Goal: Information Seeking & Learning: Learn about a topic

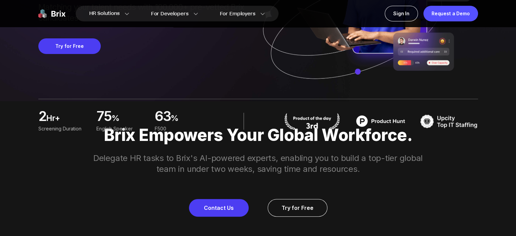
scroll to position [204, 0]
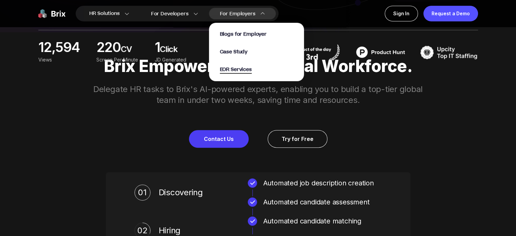
click at [243, 70] on span "EOR Services" at bounding box center [236, 70] width 32 height 8
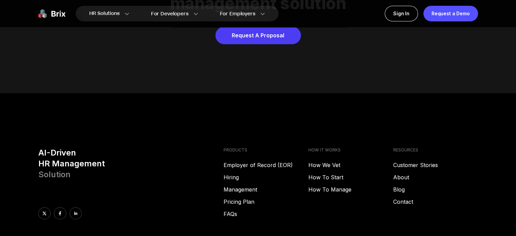
scroll to position [3394, 0]
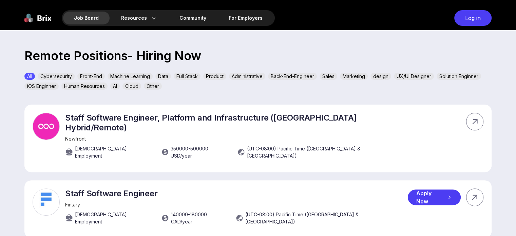
scroll to position [170, 0]
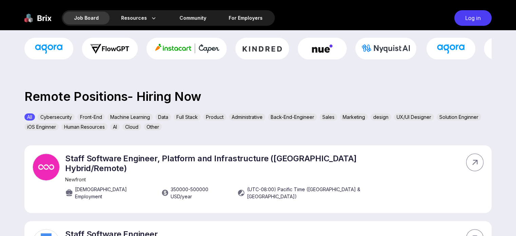
click at [455, 116] on div "Solution Enginner" at bounding box center [459, 116] width 44 height 7
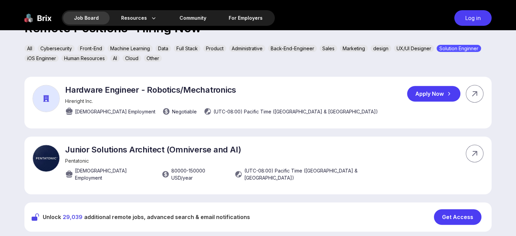
scroll to position [204, 0]
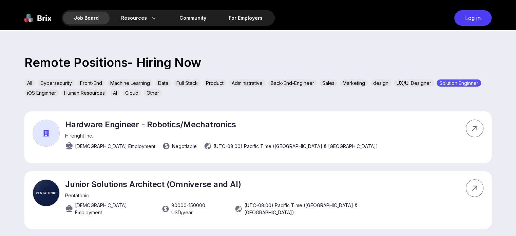
click at [31, 83] on div "All" at bounding box center [29, 82] width 11 height 7
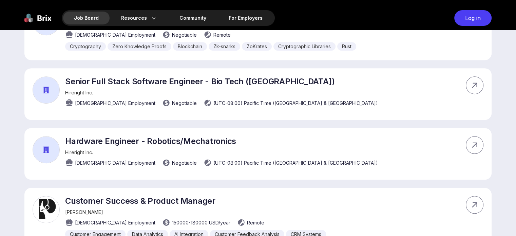
scroll to position [577, 0]
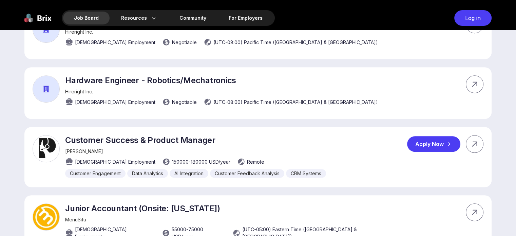
click at [187, 135] on p "Customer Success & Product Manager" at bounding box center [195, 140] width 261 height 10
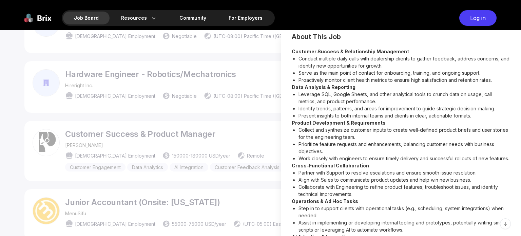
scroll to position [136, 0]
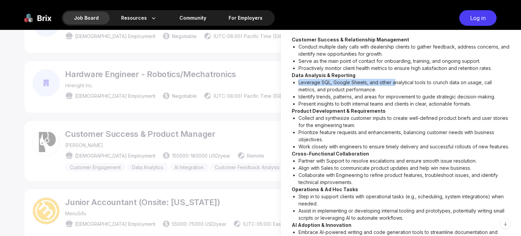
drag, startPoint x: 299, startPoint y: 80, endPoint x: 394, endPoint y: 84, distance: 95.1
click at [394, 84] on li "Leverage SQL, Google Sheets, and other analytical tools to crunch data on usage…" at bounding box center [405, 86] width 212 height 14
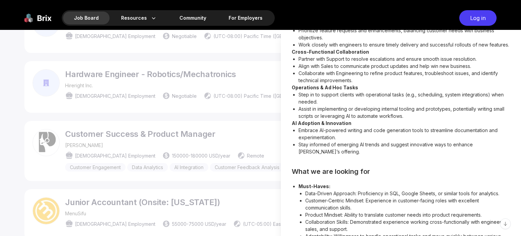
scroll to position [349, 0]
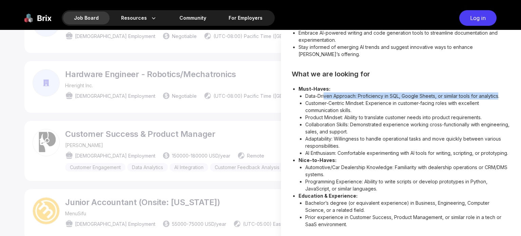
drag, startPoint x: 324, startPoint y: 91, endPoint x: 499, endPoint y: 91, distance: 174.5
click at [499, 92] on li "Data-Driven Approach: Proficiency in SQL, Google Sheets, or similar tools for a…" at bounding box center [408, 95] width 205 height 7
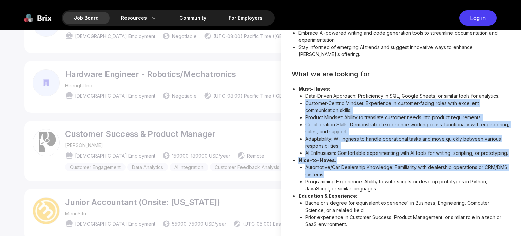
drag, startPoint x: 306, startPoint y: 96, endPoint x: 440, endPoint y: 175, distance: 156.0
click at [440, 175] on ul "Must-Haves: Data-Driven Approach: Proficiency in SQL, Google Sheets, or similar…" at bounding box center [401, 156] width 219 height 143
click at [440, 174] on li "Automotive/Car Dealership Knowledge: Familiarity with dealership operations or …" at bounding box center [408, 171] width 205 height 14
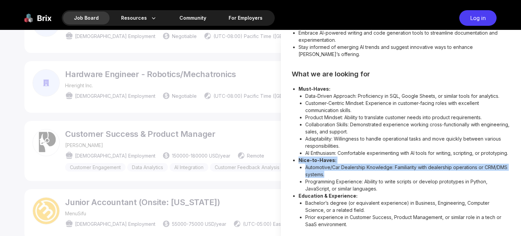
drag, startPoint x: 440, startPoint y: 172, endPoint x: 437, endPoint y: 155, distance: 17.6
click at [437, 155] on ul "Must-Haves: Data-Driven Approach: Proficiency in SQL, Google Sheets, or similar…" at bounding box center [401, 156] width 219 height 143
click at [435, 153] on li "AI Enthusiasm: Comfortable experimenting with AI tools for writing, scripting, …" at bounding box center [408, 152] width 205 height 7
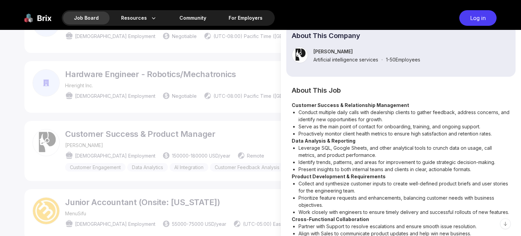
scroll to position [0, 0]
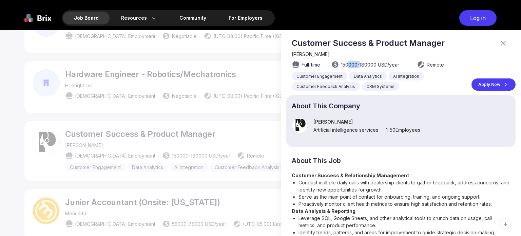
drag, startPoint x: 351, startPoint y: 65, endPoint x: 360, endPoint y: 66, distance: 9.6
click at [360, 66] on span "150000 - 180000 USD /year" at bounding box center [370, 64] width 58 height 7
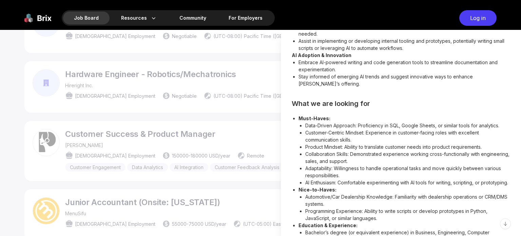
scroll to position [349, 0]
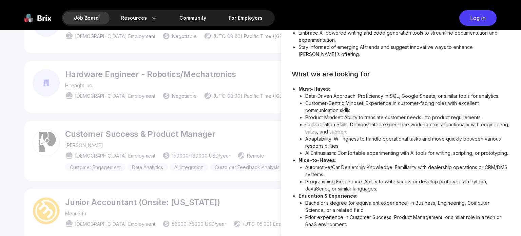
click at [253, 58] on div at bounding box center [260, 133] width 521 height 206
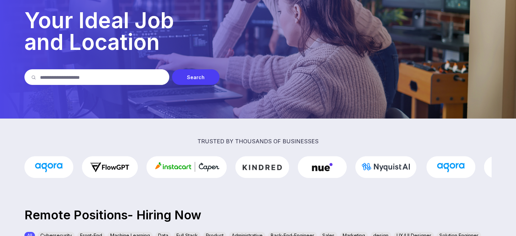
scroll to position [0, 0]
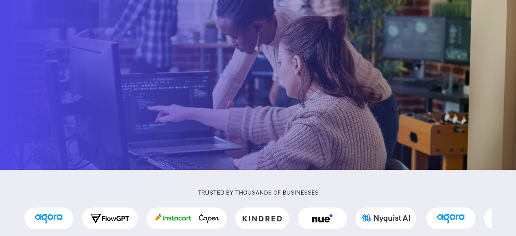
drag, startPoint x: 192, startPoint y: 17, endPoint x: 398, endPoint y: 130, distance: 234.8
click at [398, 131] on section "Job Board Resources About Us Blog Community For Employers Log in Your Ideal Job…" at bounding box center [258, 85] width 516 height 170
